Goal: Task Accomplishment & Management: Use online tool/utility

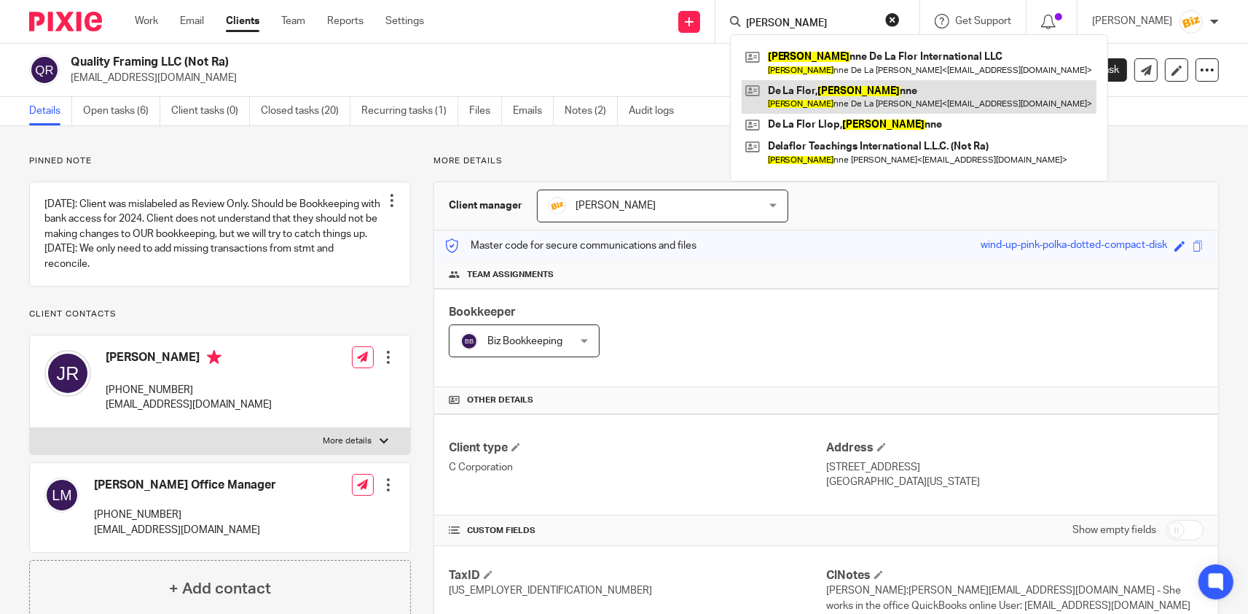
type input "ivo"
click at [853, 93] on link at bounding box center [919, 97] width 355 height 34
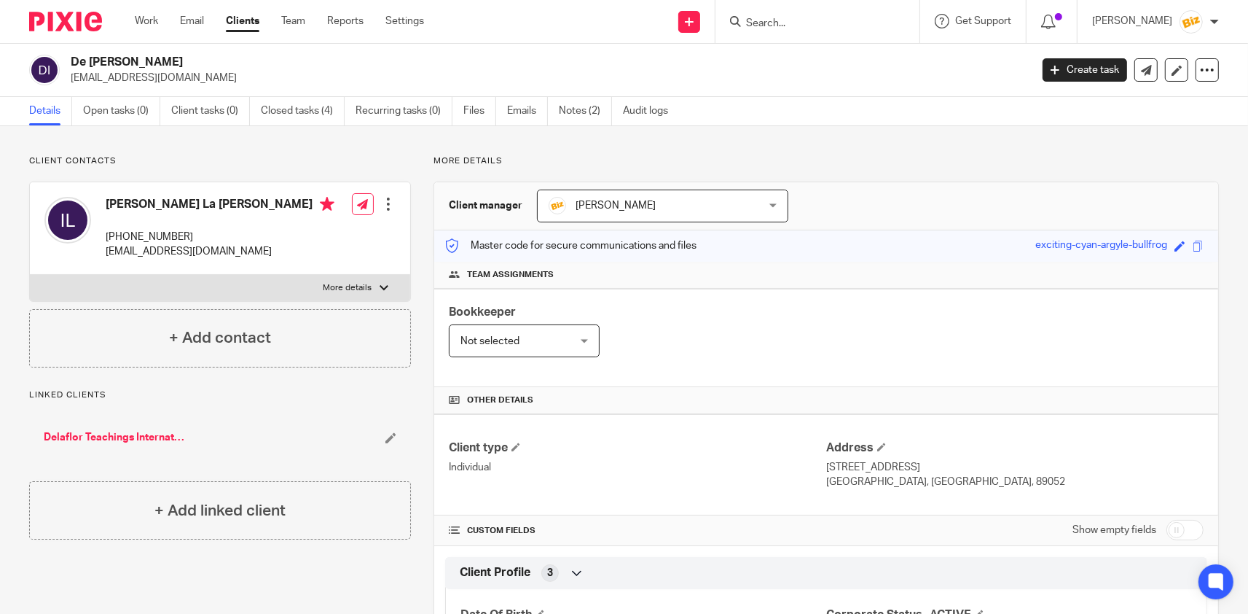
click at [838, 18] on input "Search" at bounding box center [810, 23] width 131 height 13
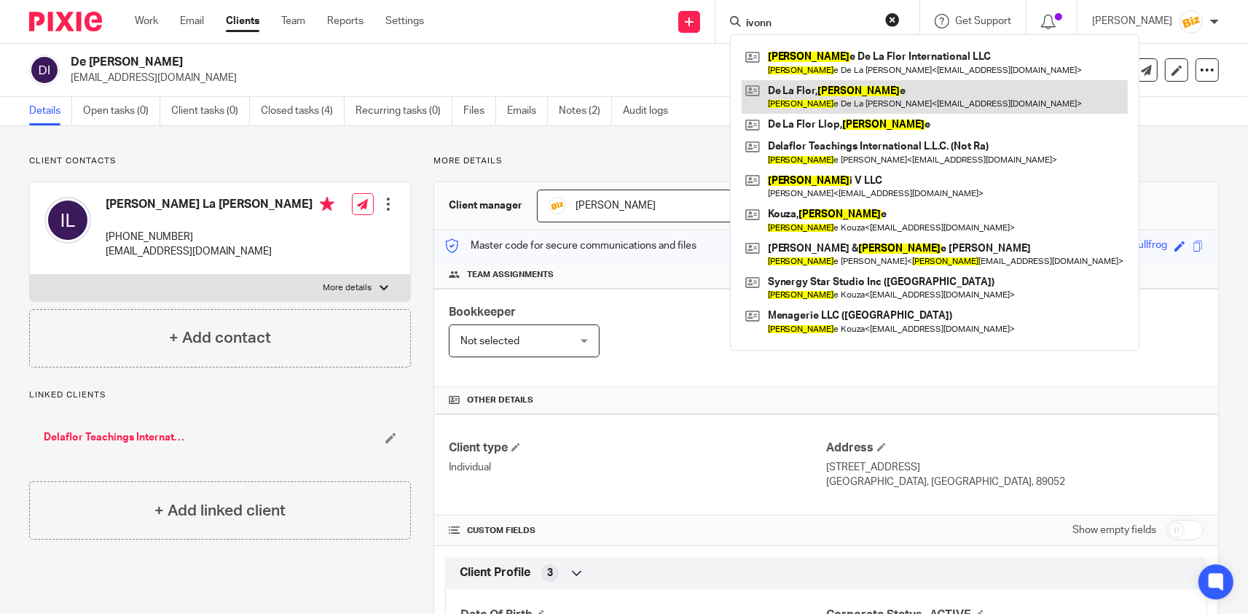
type input "ivonn"
click at [856, 101] on link at bounding box center [935, 97] width 386 height 34
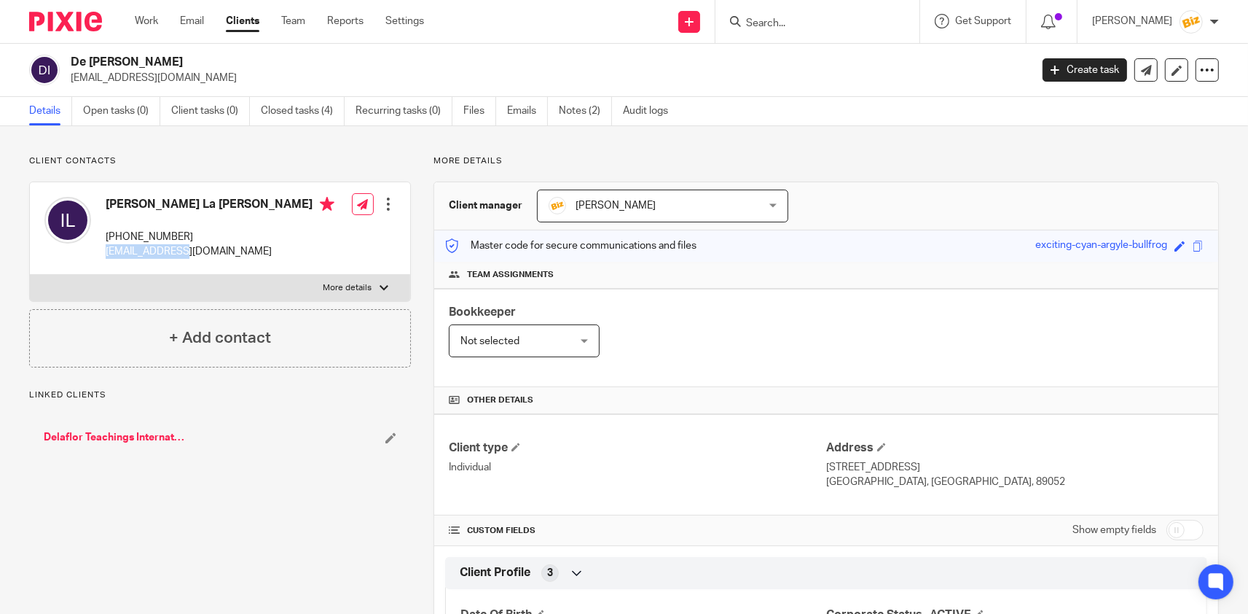
click at [106, 254] on div "[PERSON_NAME] La [PERSON_NAME] [PHONE_NUMBER] [EMAIL_ADDRESS][DOMAIN_NAME]" at bounding box center [189, 227] width 290 height 77
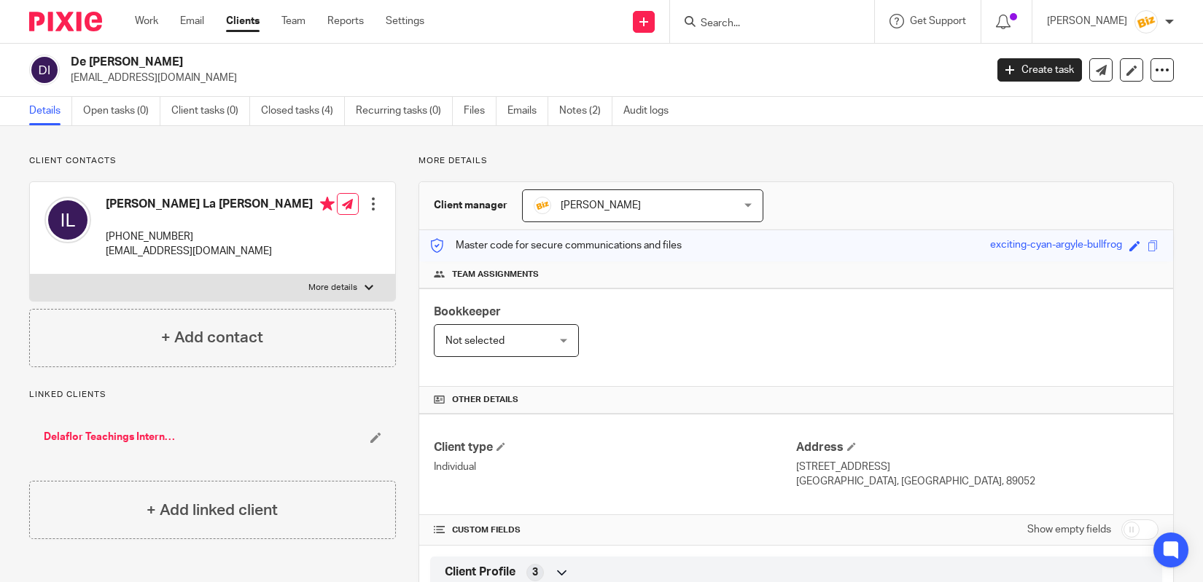
click at [743, 20] on input "Search" at bounding box center [764, 23] width 131 height 13
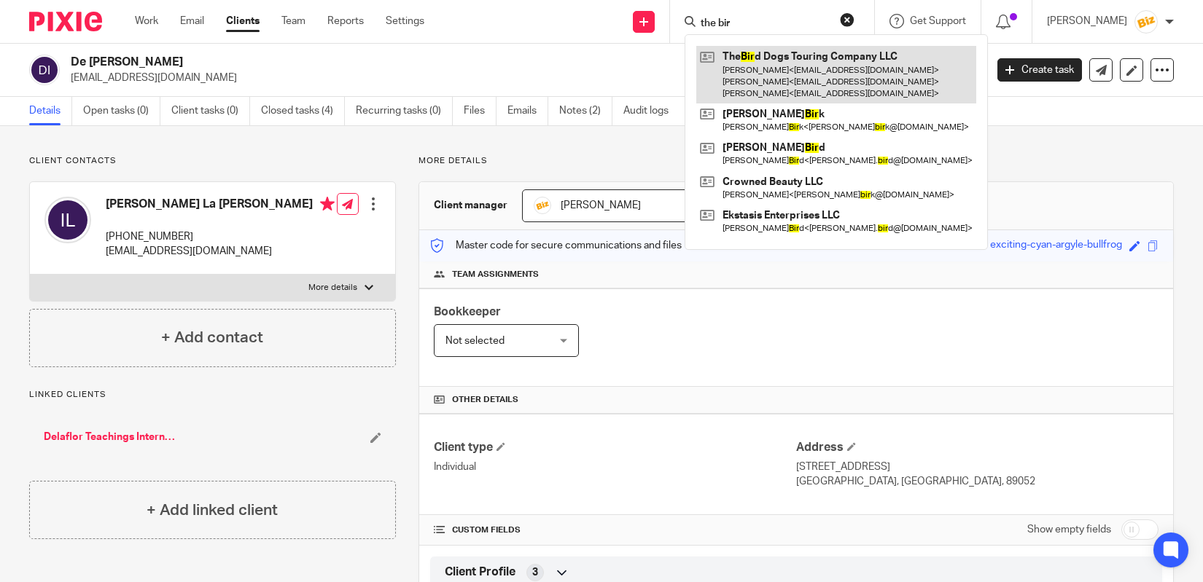
type input "the bir"
click at [783, 95] on link at bounding box center [836, 75] width 280 height 58
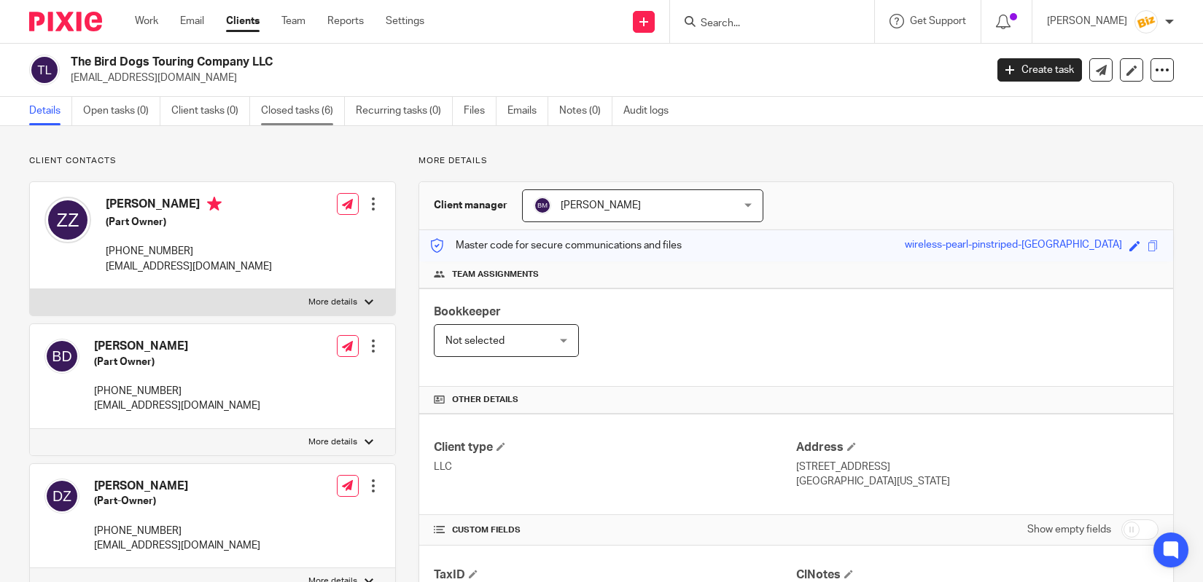
click at [321, 112] on link "Closed tasks (6)" at bounding box center [303, 111] width 84 height 28
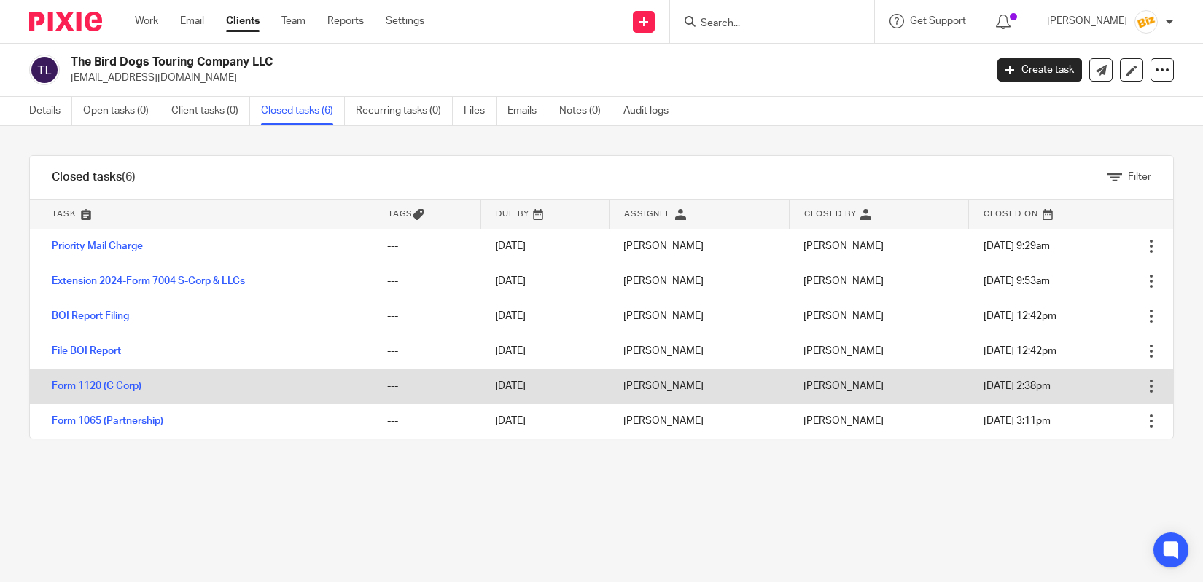
click at [111, 385] on link "Form 1120 (C Corp)" at bounding box center [97, 386] width 90 height 10
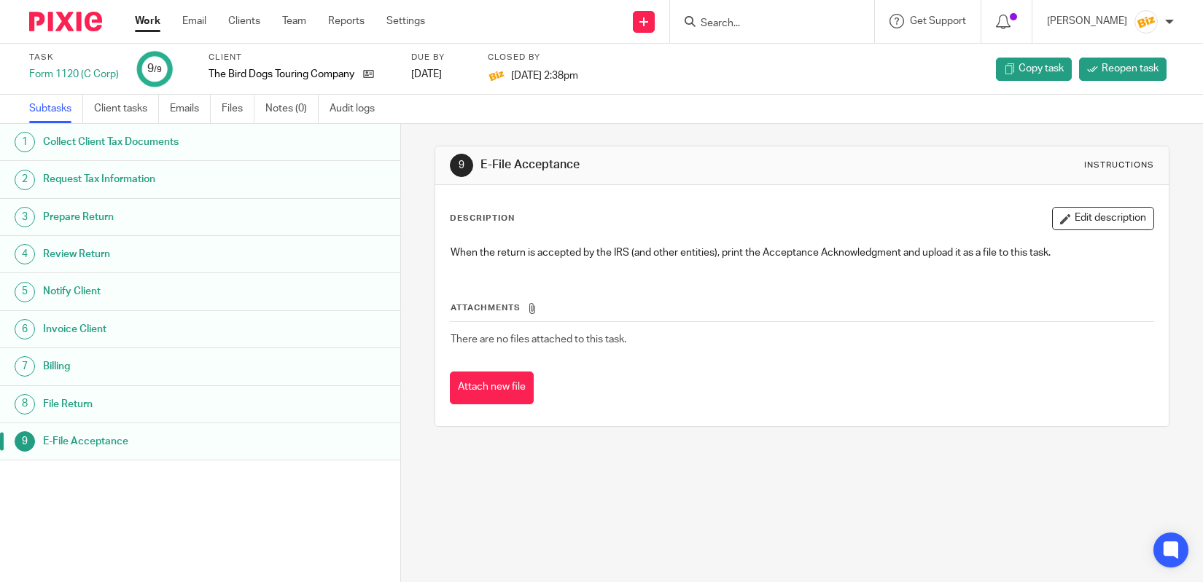
click at [114, 397] on h1 "File Return" at bounding box center [157, 405] width 229 height 22
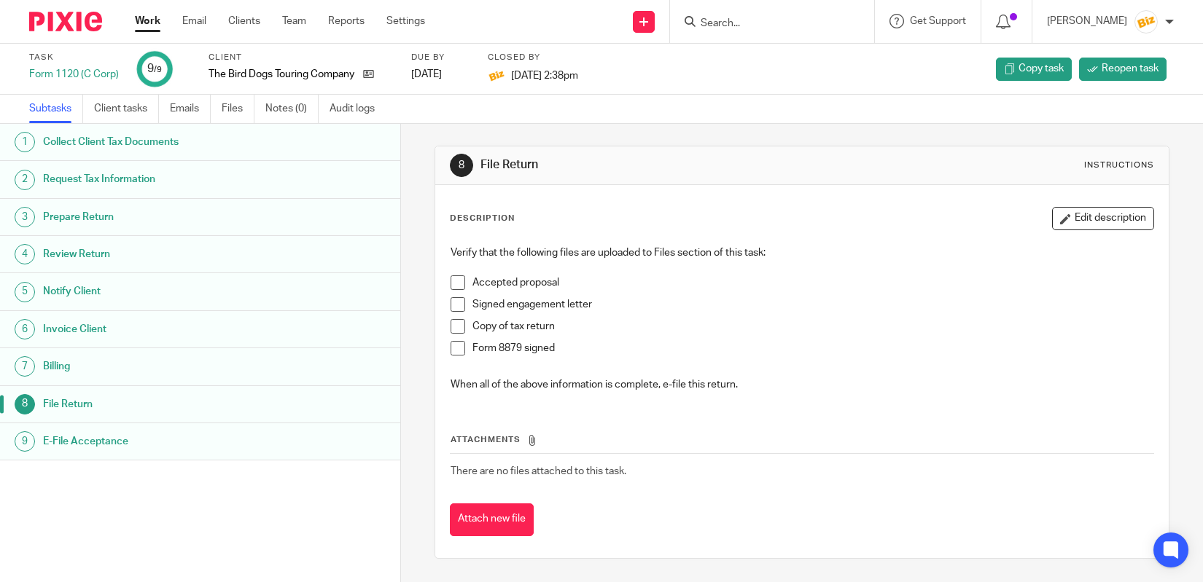
click at [133, 355] on link "7 Billing" at bounding box center [200, 366] width 400 height 36
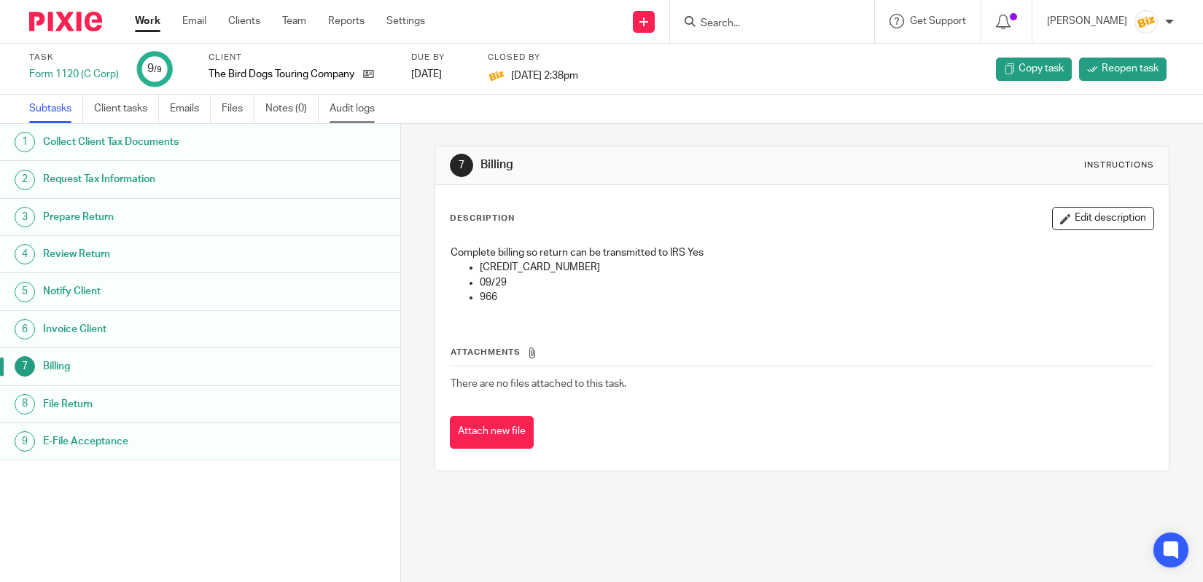
click at [367, 109] on link "Audit logs" at bounding box center [357, 109] width 56 height 28
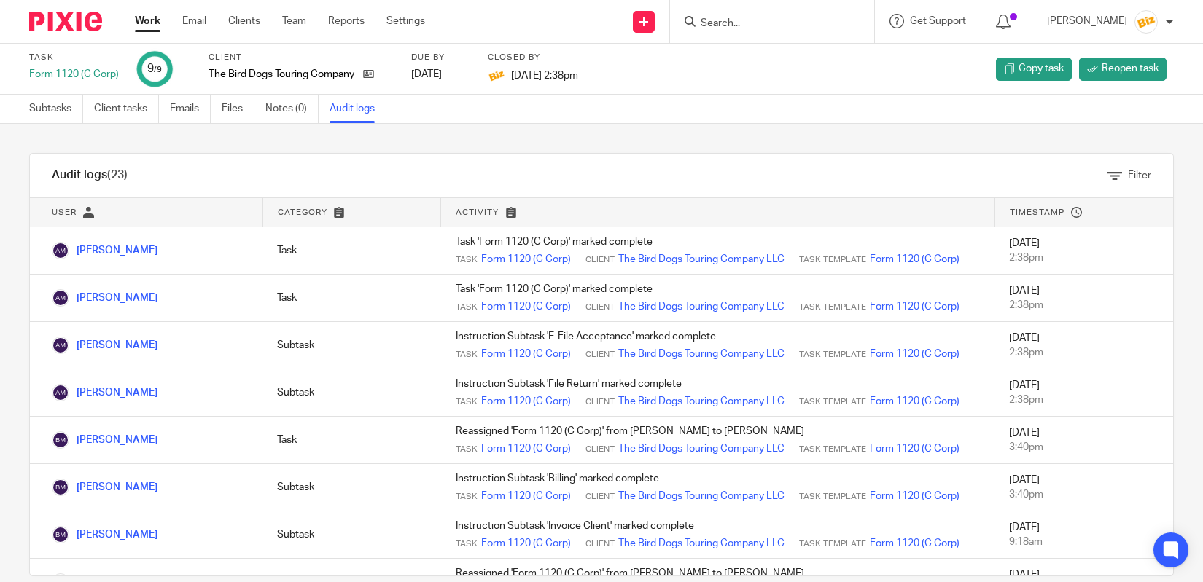
click at [148, 17] on link "Work" at bounding box center [148, 21] width 26 height 15
click at [807, 28] on input "Search" at bounding box center [764, 23] width 131 height 13
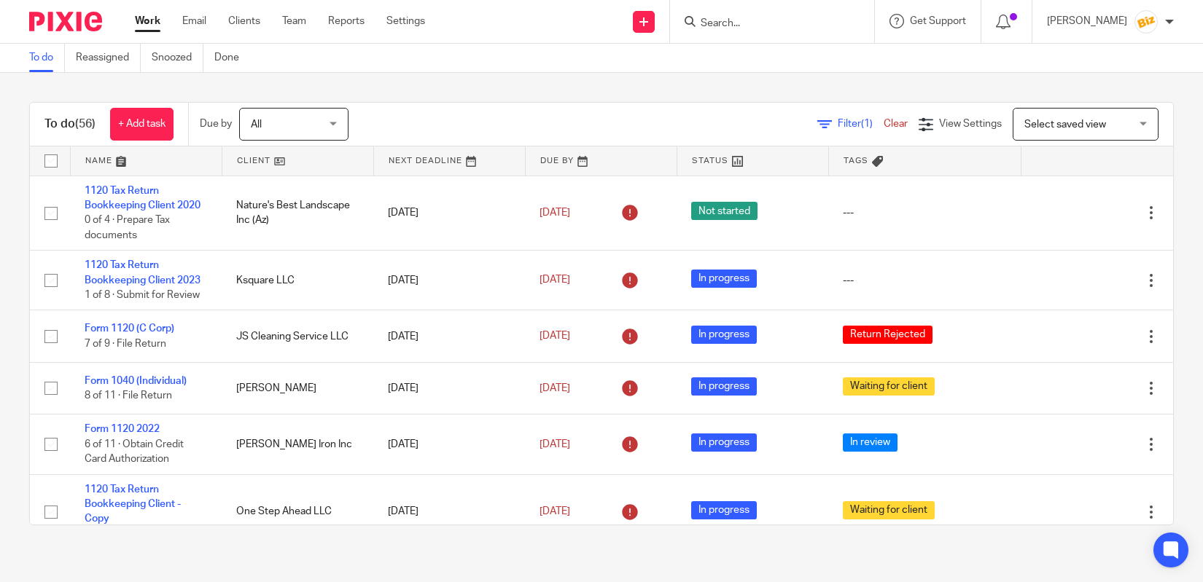
click at [788, 20] on input "Search" at bounding box center [764, 23] width 131 height 13
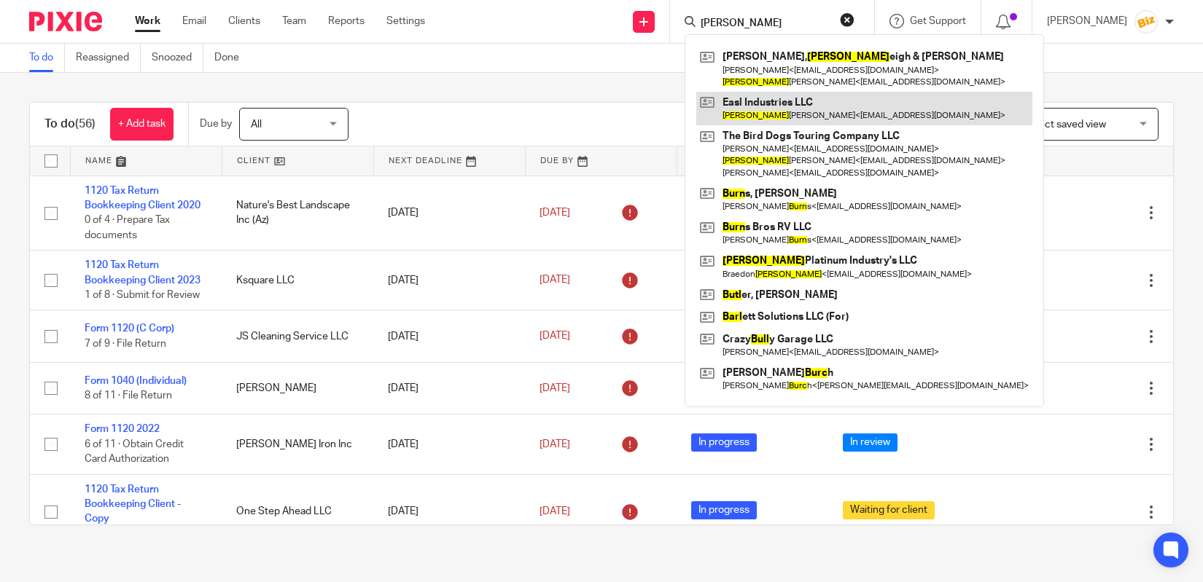
type input "burl"
click at [783, 100] on link at bounding box center [864, 109] width 336 height 34
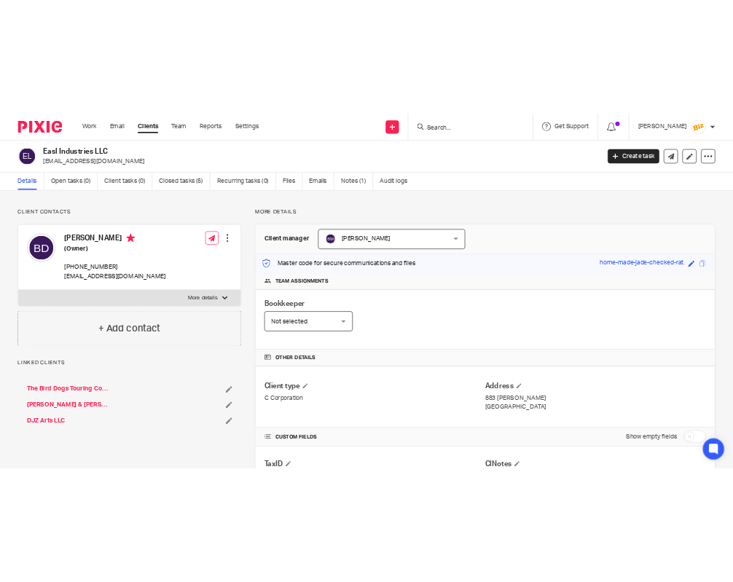
scroll to position [204, 0]
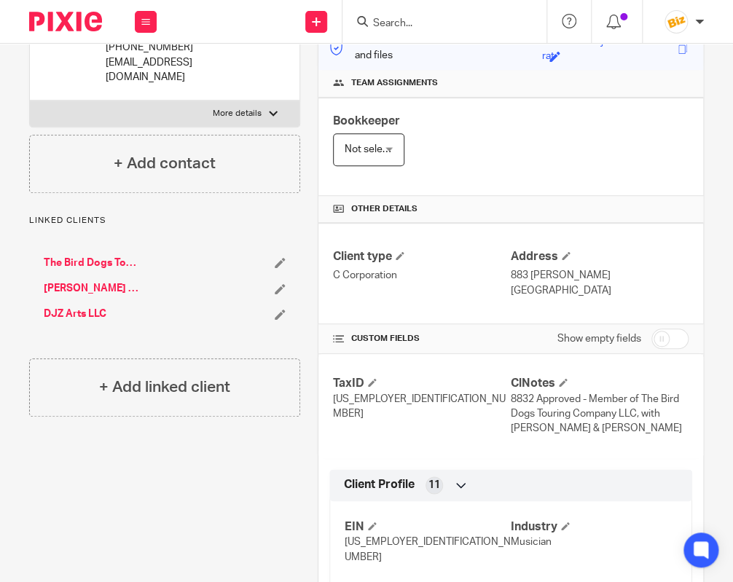
click at [406, 23] on input "Search" at bounding box center [437, 23] width 131 height 13
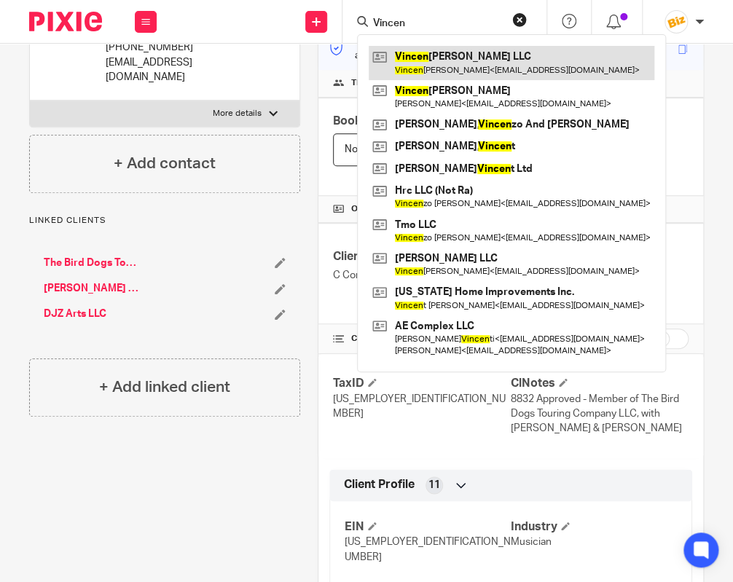
type input "Vincen"
click at [417, 50] on link at bounding box center [512, 63] width 286 height 34
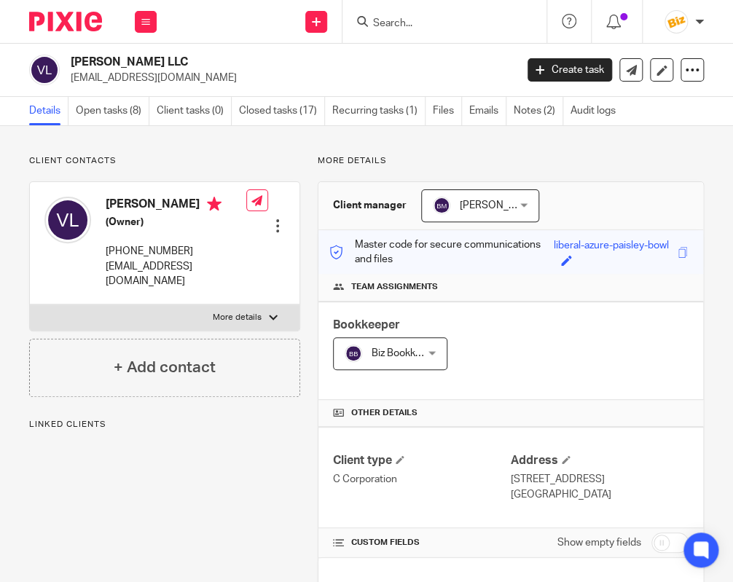
scroll to position [684, 0]
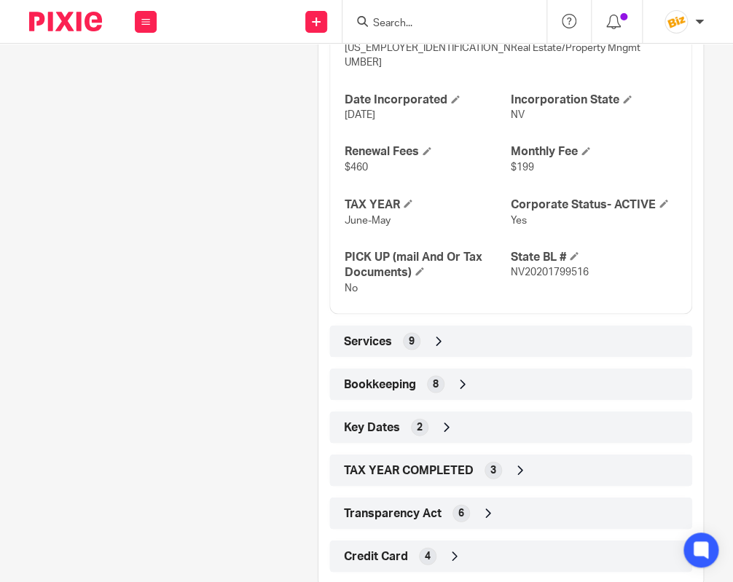
click at [480, 372] on div "Bookkeeping 8" at bounding box center [510, 384] width 341 height 25
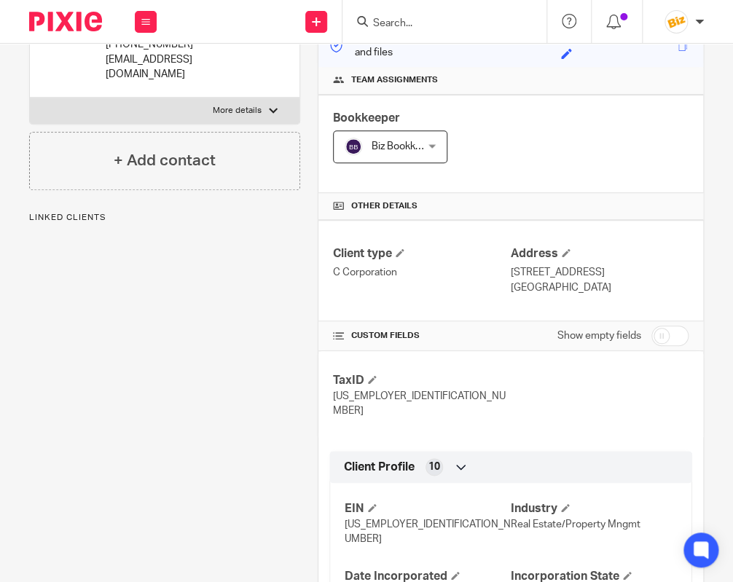
scroll to position [0, 0]
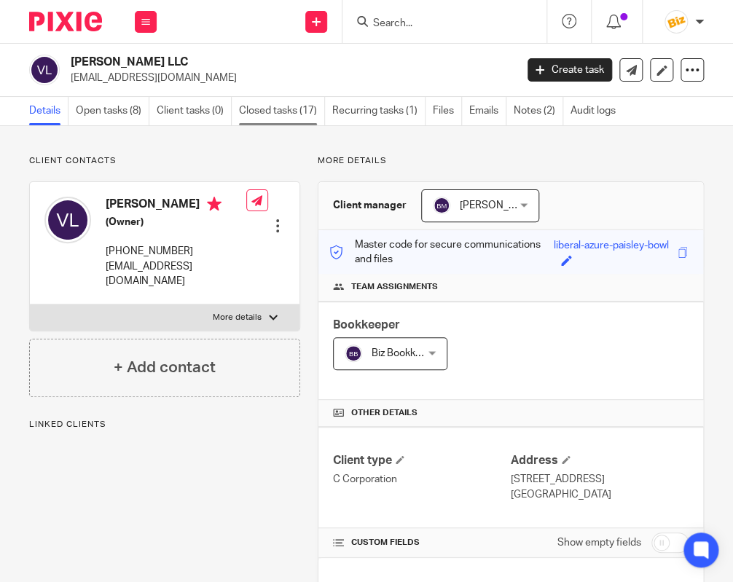
click at [289, 102] on link "Closed tasks (17)" at bounding box center [282, 111] width 86 height 28
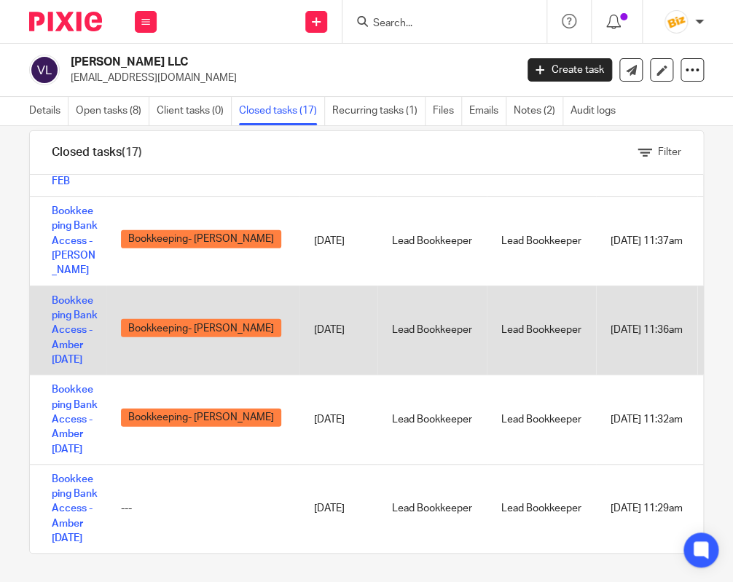
scroll to position [1059, 0]
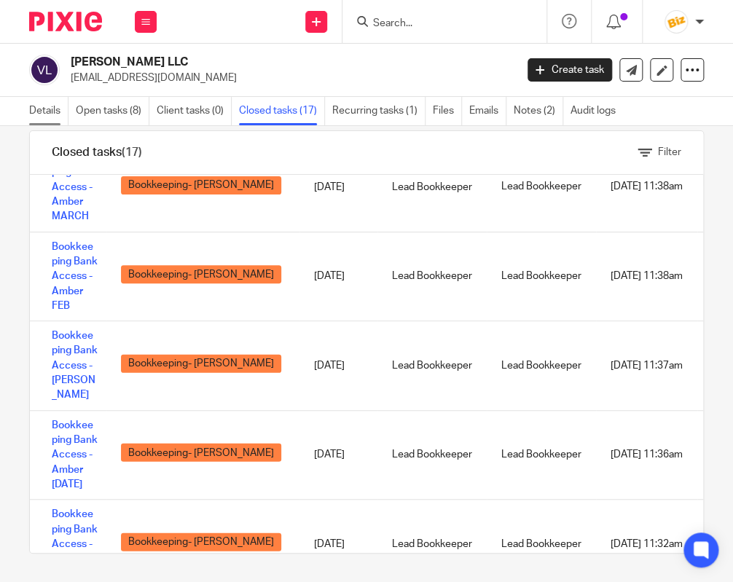
click at [42, 106] on link "Details" at bounding box center [48, 111] width 39 height 28
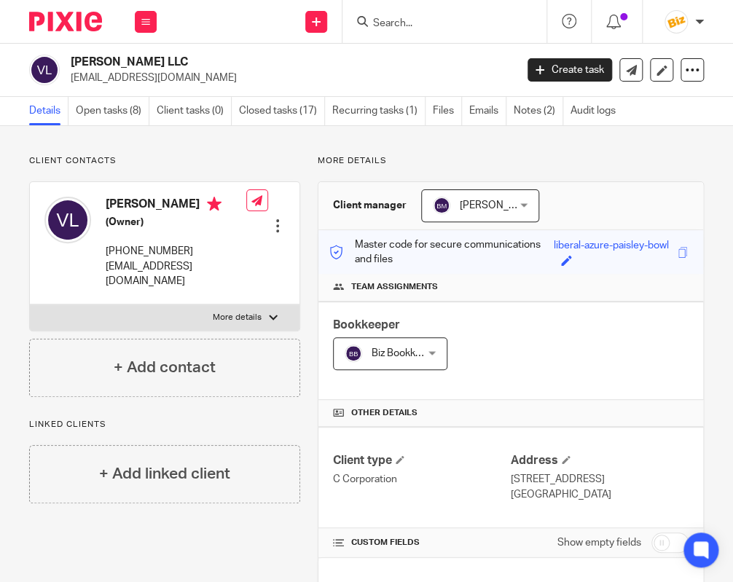
click at [419, 20] on form at bounding box center [449, 21] width 155 height 18
click at [420, 22] on input "Search" at bounding box center [437, 23] width 131 height 13
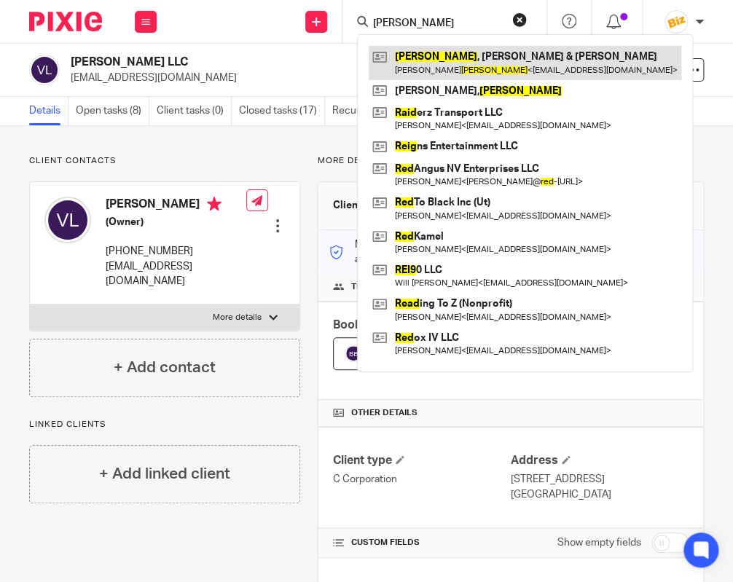
type input "reid"
click at [438, 65] on link at bounding box center [525, 63] width 313 height 34
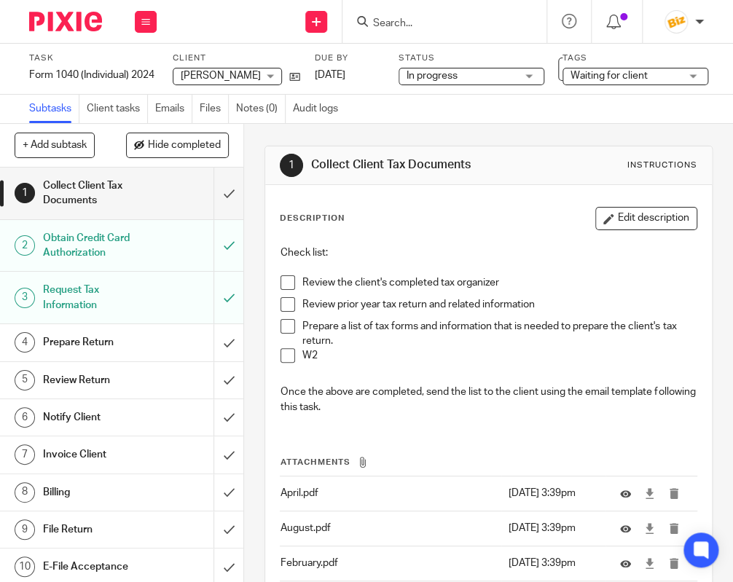
click at [403, 17] on input "Search" at bounding box center [437, 23] width 131 height 13
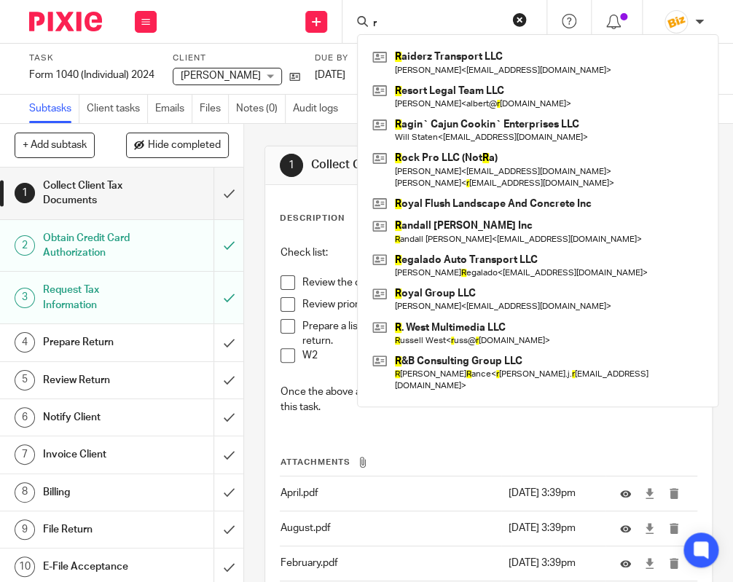
click at [430, 20] on input "r" at bounding box center [437, 23] width 131 height 13
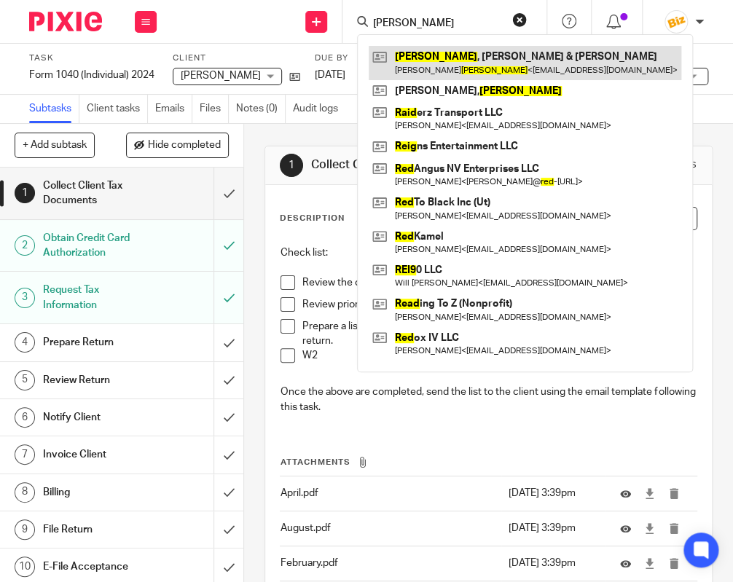
type input "reid"
click at [437, 57] on link at bounding box center [525, 63] width 313 height 34
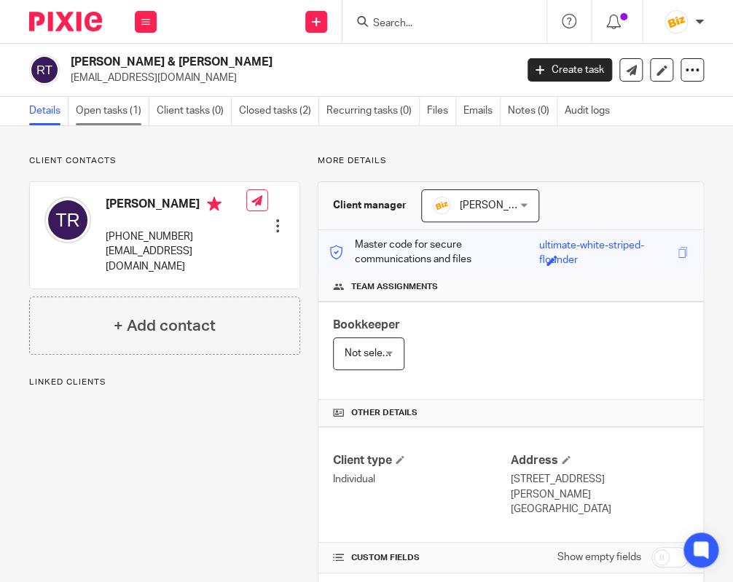
click at [93, 113] on link "Open tasks (1)" at bounding box center [113, 111] width 74 height 28
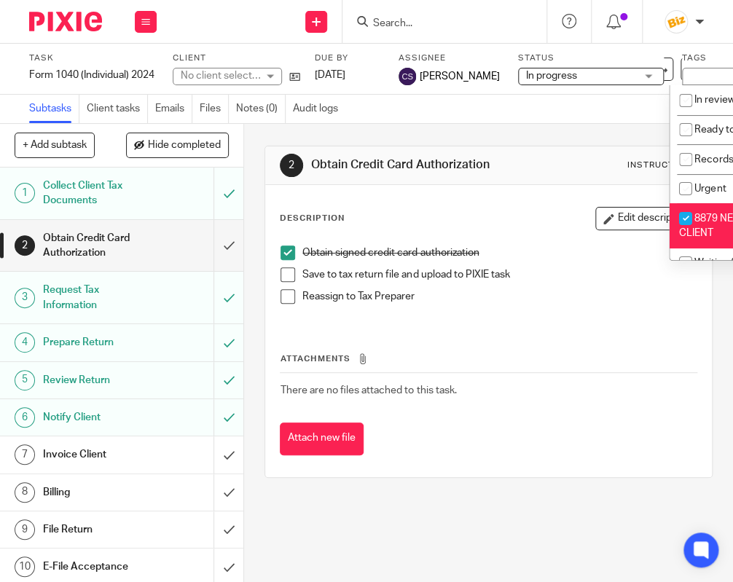
click at [686, 218] on input "checkbox" at bounding box center [686, 219] width 28 height 28
checkbox input "false"
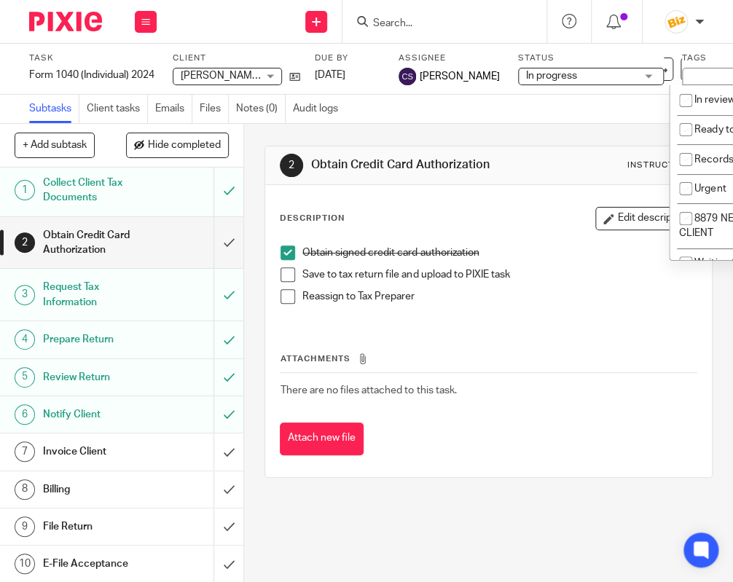
click at [145, 515] on link "9 File Return" at bounding box center [107, 527] width 214 height 36
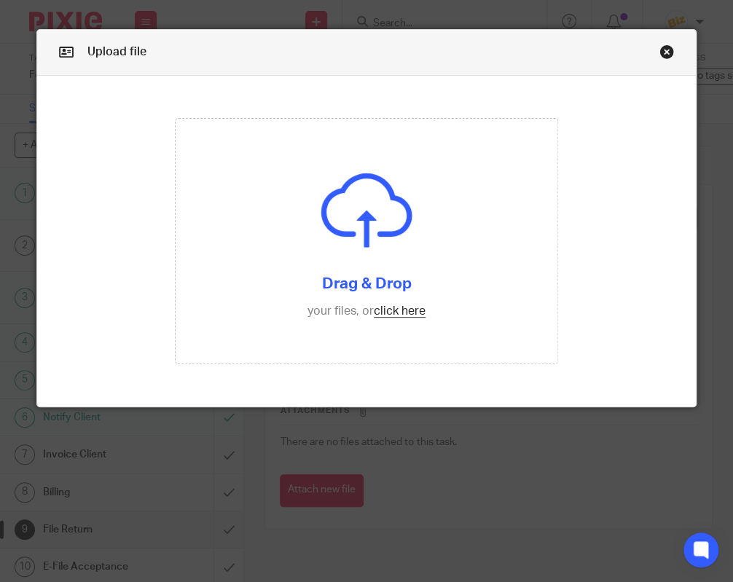
drag, startPoint x: 0, startPoint y: 0, endPoint x: 321, endPoint y: 334, distance: 462.9
click at [320, 334] on input "file" at bounding box center [367, 241] width 383 height 245
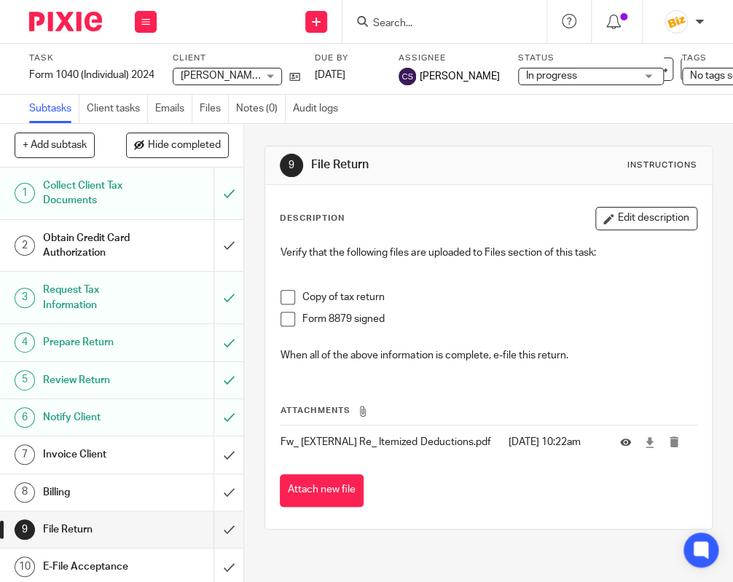
scroll to position [3, 0]
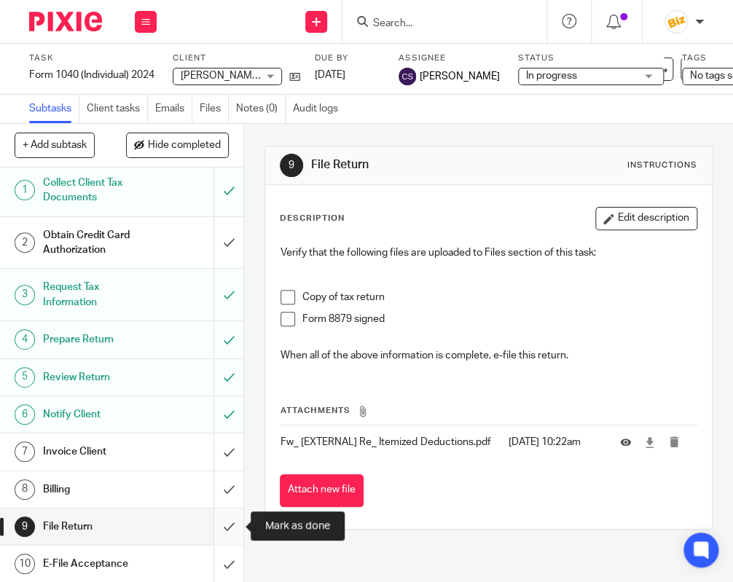
click at [226, 525] on input "submit" at bounding box center [121, 527] width 243 height 36
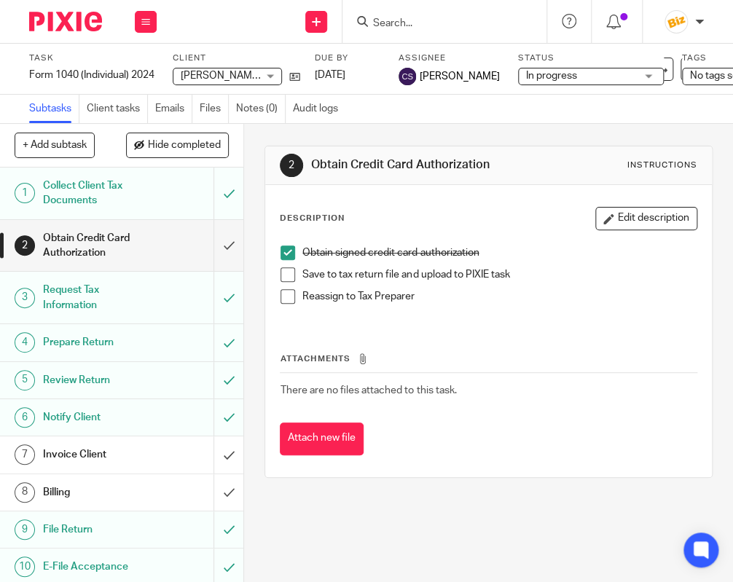
click at [386, 16] on form at bounding box center [449, 21] width 155 height 18
click at [391, 20] on input "Search" at bounding box center [437, 23] width 131 height 13
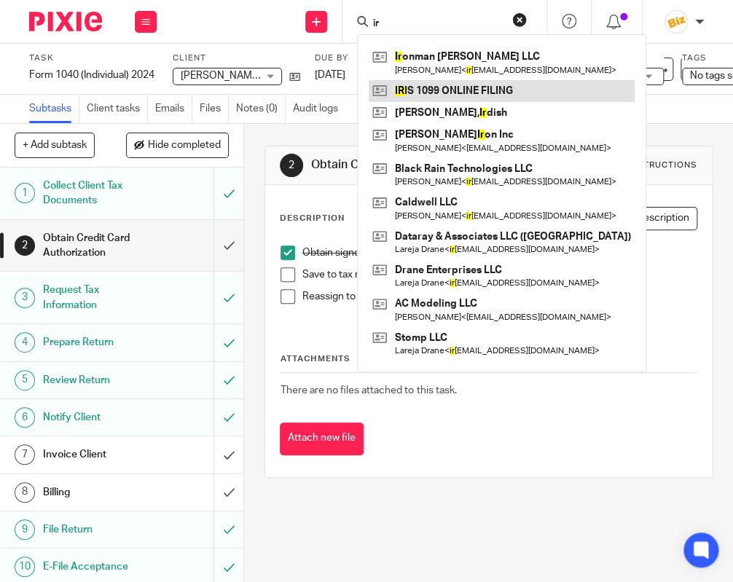
type input "ir"
click at [416, 85] on link at bounding box center [502, 91] width 266 height 22
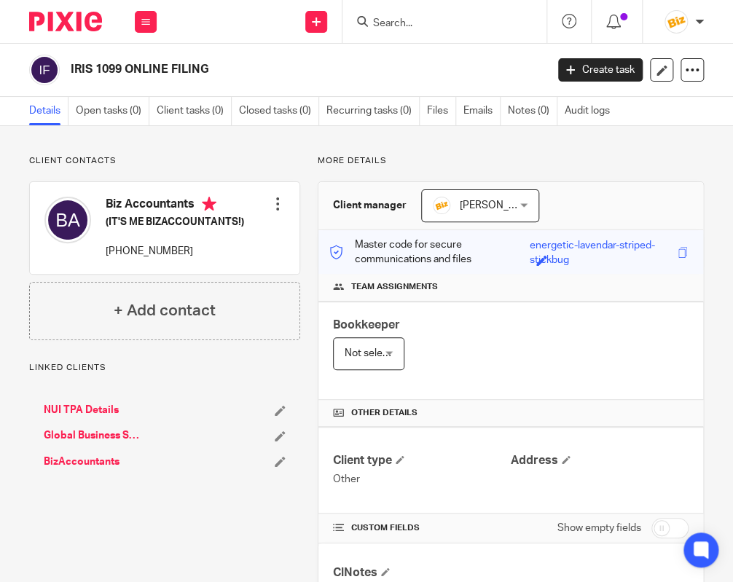
click at [71, 433] on link "Global Business Strategists Inc" at bounding box center [92, 436] width 97 height 15
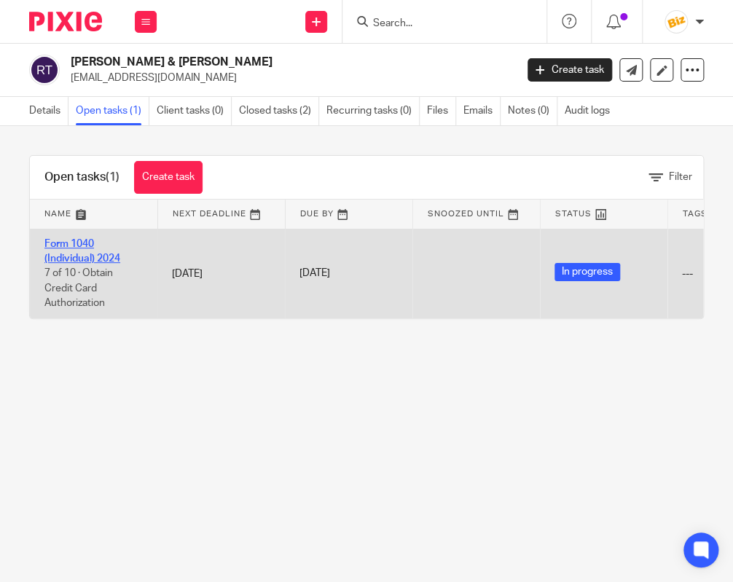
click at [98, 254] on link "Form 1040 (Individual) 2024" at bounding box center [82, 251] width 76 height 25
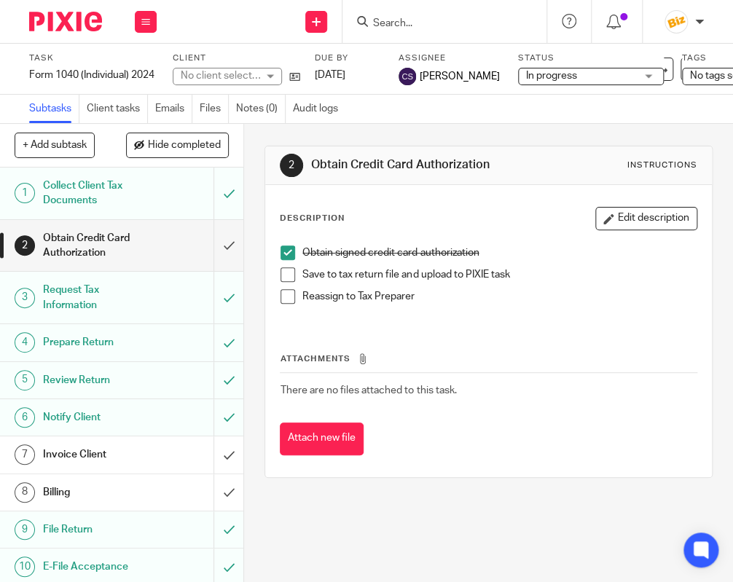
scroll to position [3, 0]
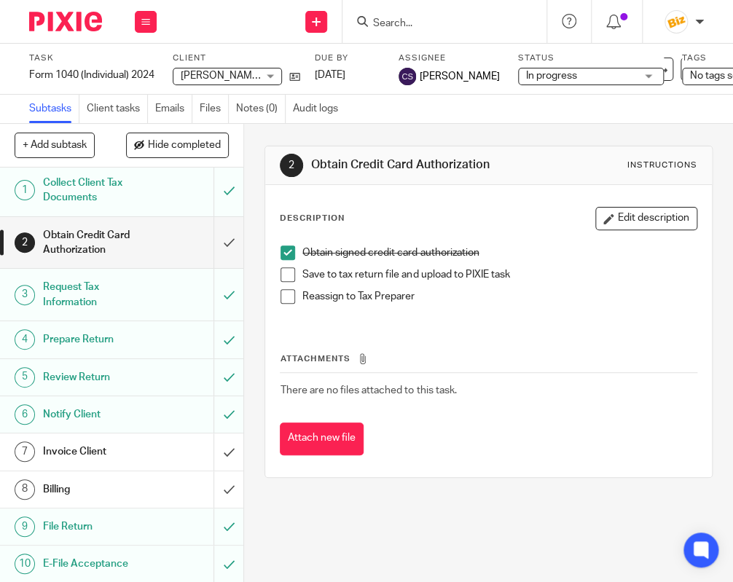
click at [191, 17] on div "Send new email Create task Add client Request signature Get Support Contact via…" at bounding box center [452, 21] width 562 height 43
click at [420, 23] on input "Search" at bounding box center [437, 23] width 131 height 13
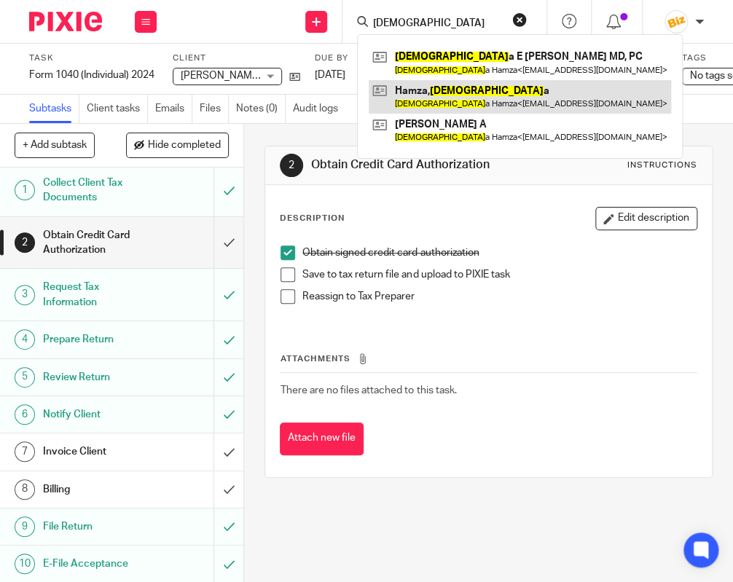
type input "hadiz"
click at [441, 105] on link at bounding box center [520, 97] width 302 height 34
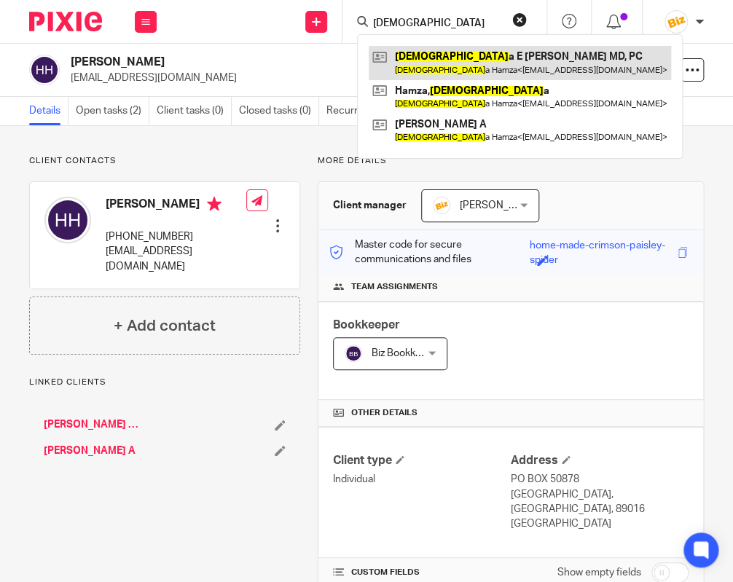
type input "[DEMOGRAPHIC_DATA]"
click at [436, 56] on link at bounding box center [520, 63] width 302 height 34
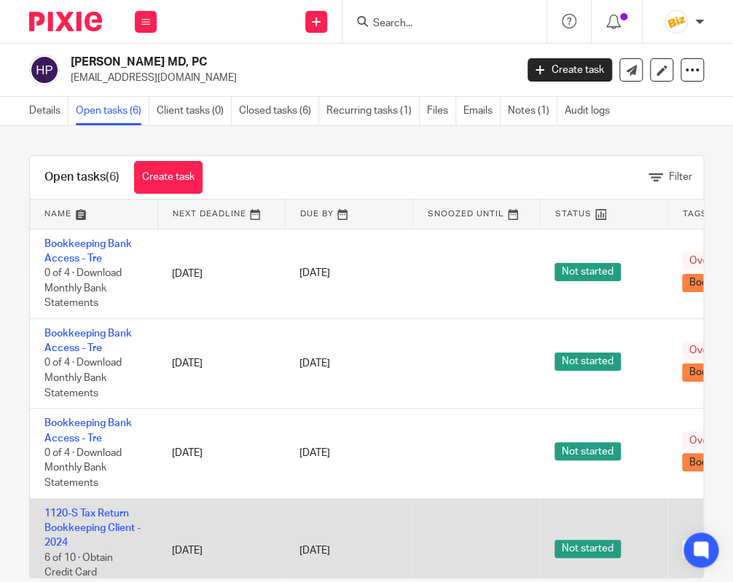
scroll to position [208, 0]
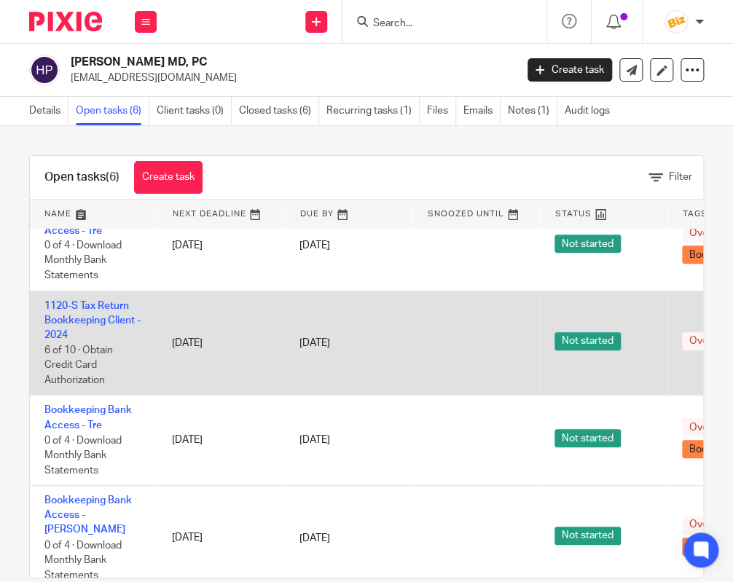
click at [110, 316] on td "1120-S Tax Return Bookkeeping Client - 2024 6 of 10 · Obtain Credit Card Author…" at bounding box center [94, 343] width 128 height 105
click at [114, 310] on link "1120-S Tax Return Bookkeeping Client - 2024" at bounding box center [92, 321] width 96 height 40
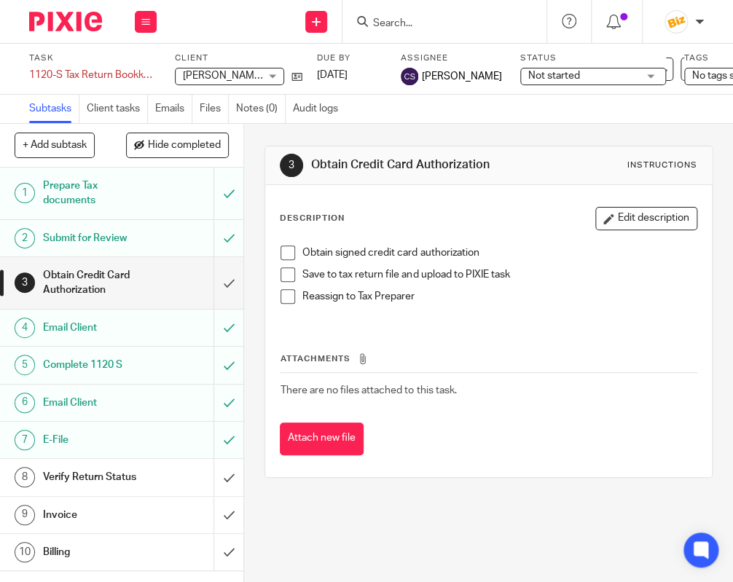
click at [559, 66] on div "Status Not started Not started Not started In progress 1" at bounding box center [593, 68] width 146 height 33
click at [555, 79] on span "Not started" at bounding box center [554, 76] width 52 height 10
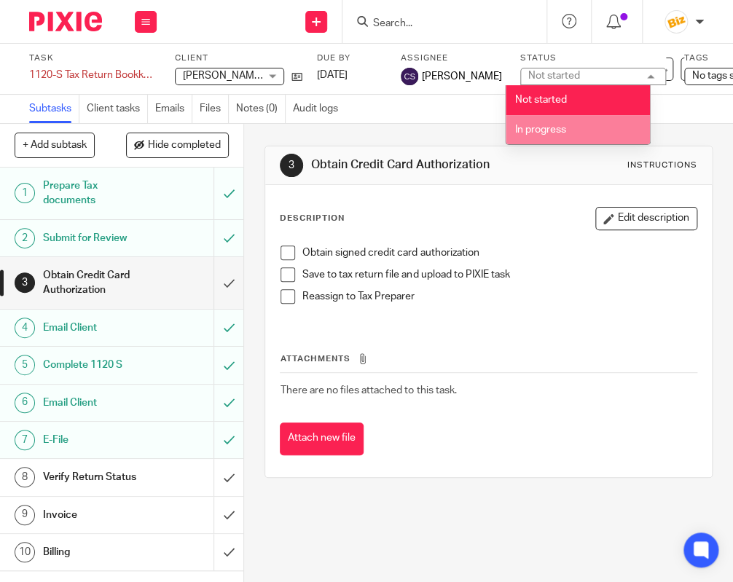
click at [547, 126] on span "In progress" at bounding box center [540, 130] width 51 height 10
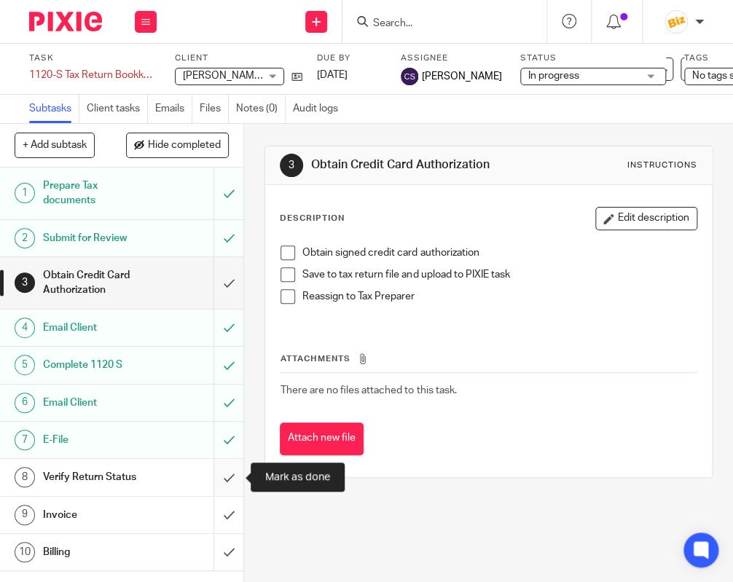
click at [227, 477] on input "submit" at bounding box center [121, 477] width 243 height 36
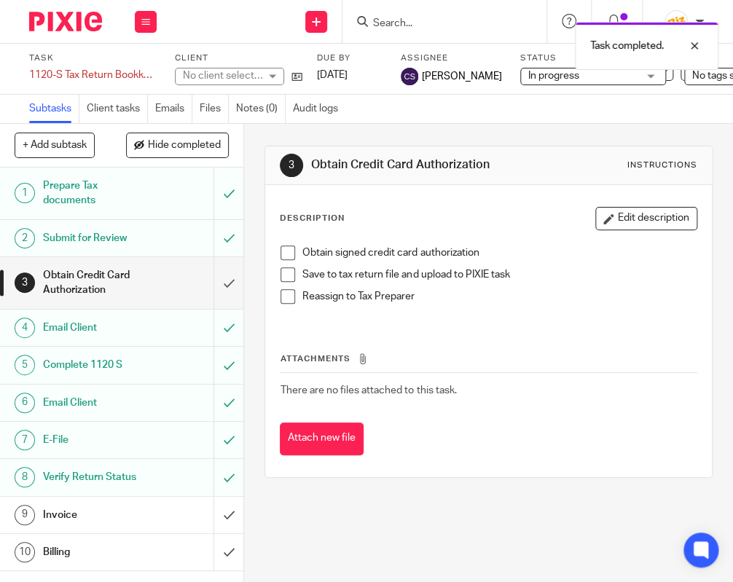
drag, startPoint x: 194, startPoint y: 6, endPoint x: 201, endPoint y: 9, distance: 8.1
click at [195, 6] on div "Send new email Create task Add client Request signature Get Support Contact via…" at bounding box center [452, 21] width 562 height 43
click at [462, 25] on div "Task completed." at bounding box center [543, 42] width 352 height 55
click at [386, 23] on div "Task completed." at bounding box center [543, 42] width 352 height 55
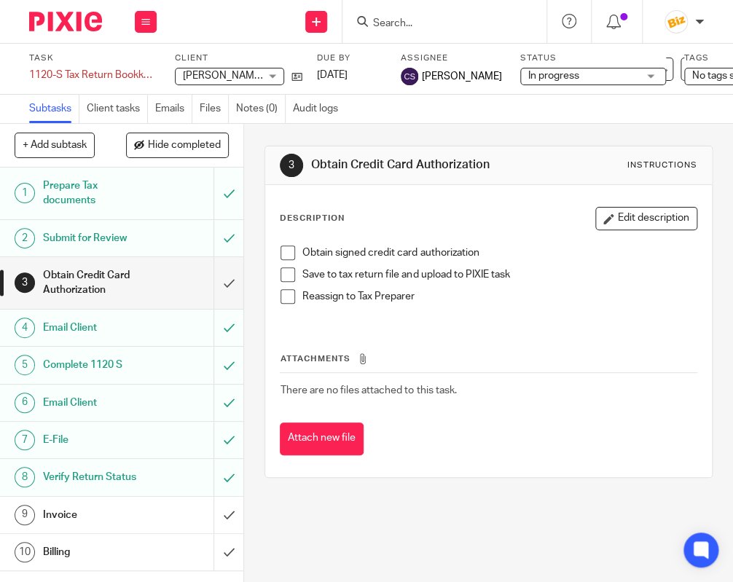
click at [378, 24] on input "Search" at bounding box center [437, 23] width 131 height 13
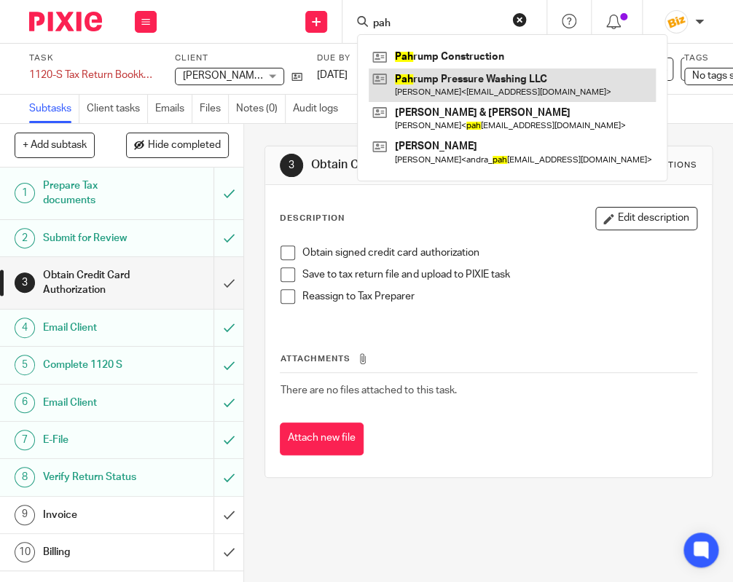
type input "pah"
click at [407, 85] on link at bounding box center [512, 86] width 287 height 34
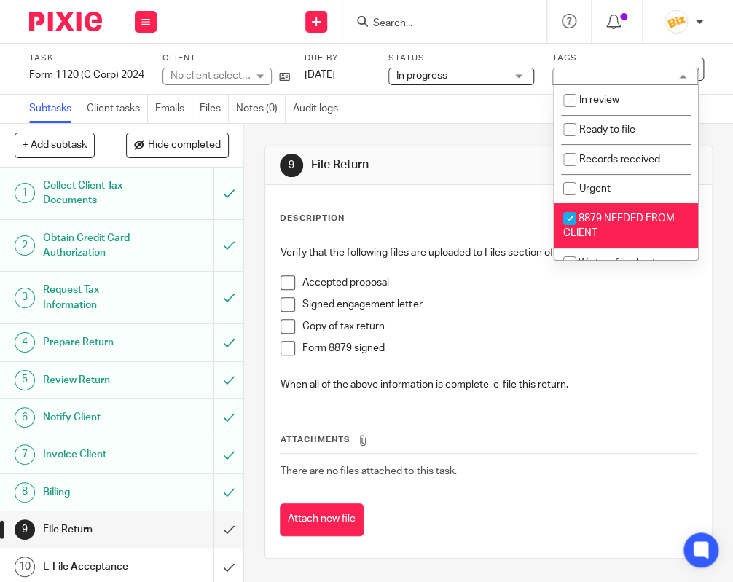
click at [598, 221] on span "8879 NEEDED FROM CLIENT" at bounding box center [619, 227] width 112 height 26
checkbox input "false"
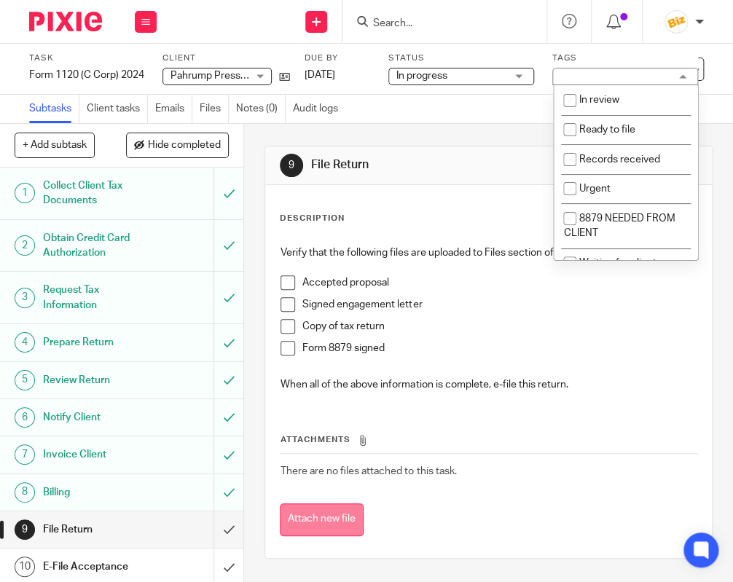
click at [329, 504] on button "Attach new file" at bounding box center [322, 520] width 84 height 33
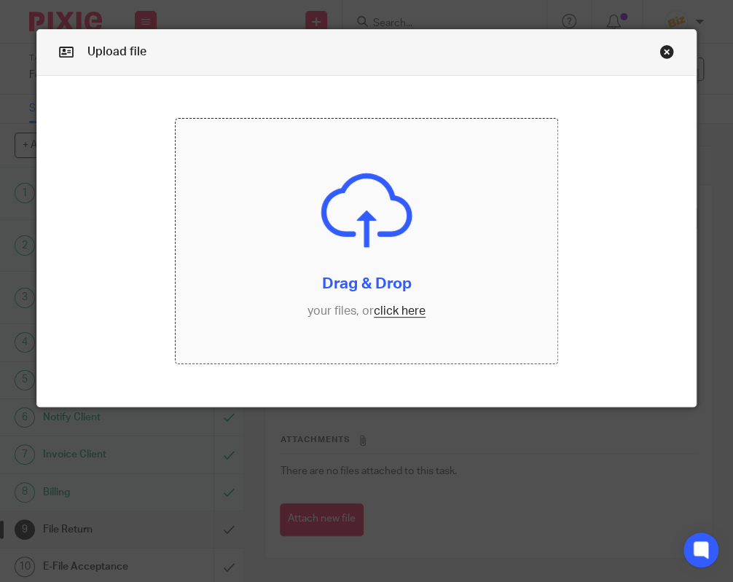
click at [297, 300] on input "file" at bounding box center [367, 241] width 383 height 245
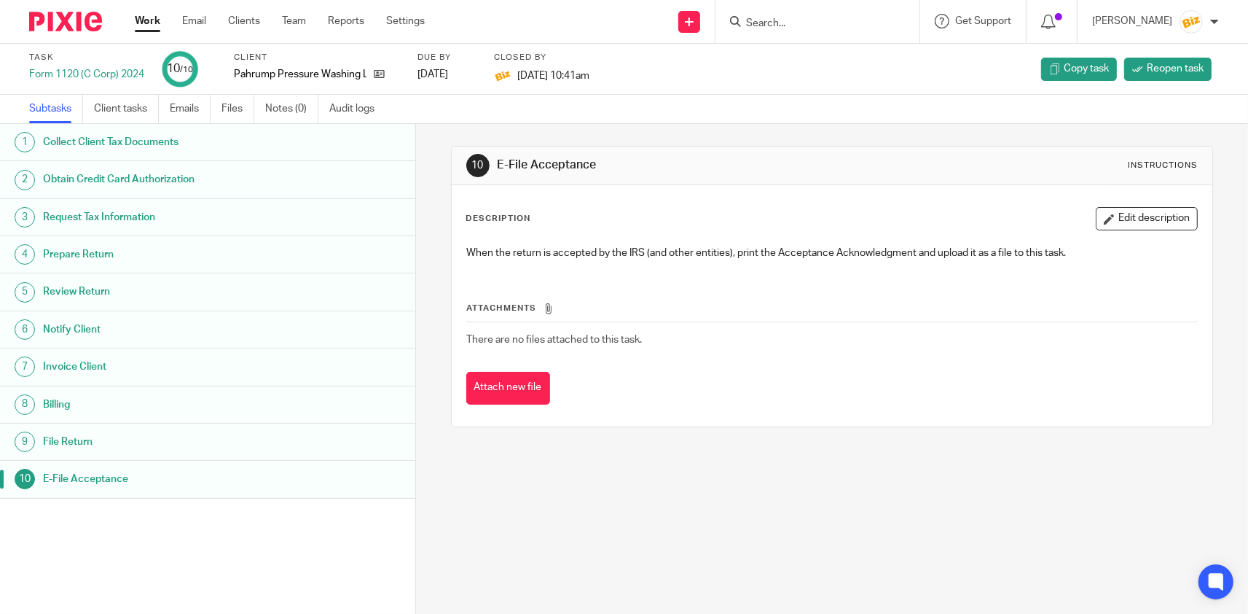
drag, startPoint x: 579, startPoint y: 273, endPoint x: 659, endPoint y: 232, distance: 89.6
click at [656, 230] on div "Description Edit description When the return is accepted by the IRS (and other …" at bounding box center [832, 306] width 732 height 198
